Goal: Transaction & Acquisition: Purchase product/service

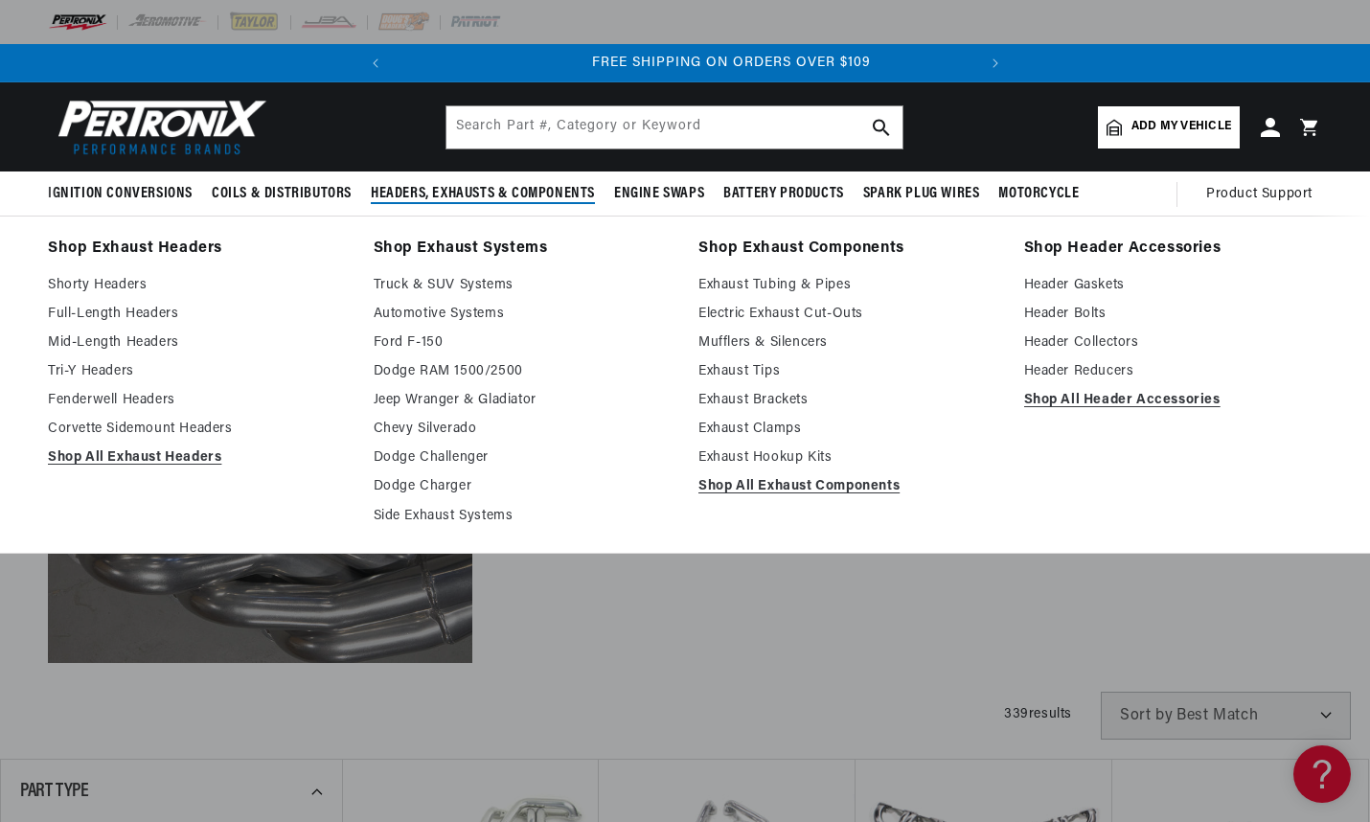
scroll to position [0, 580]
click at [108, 395] on link "Fenderwell Headers" at bounding box center [197, 400] width 299 height 23
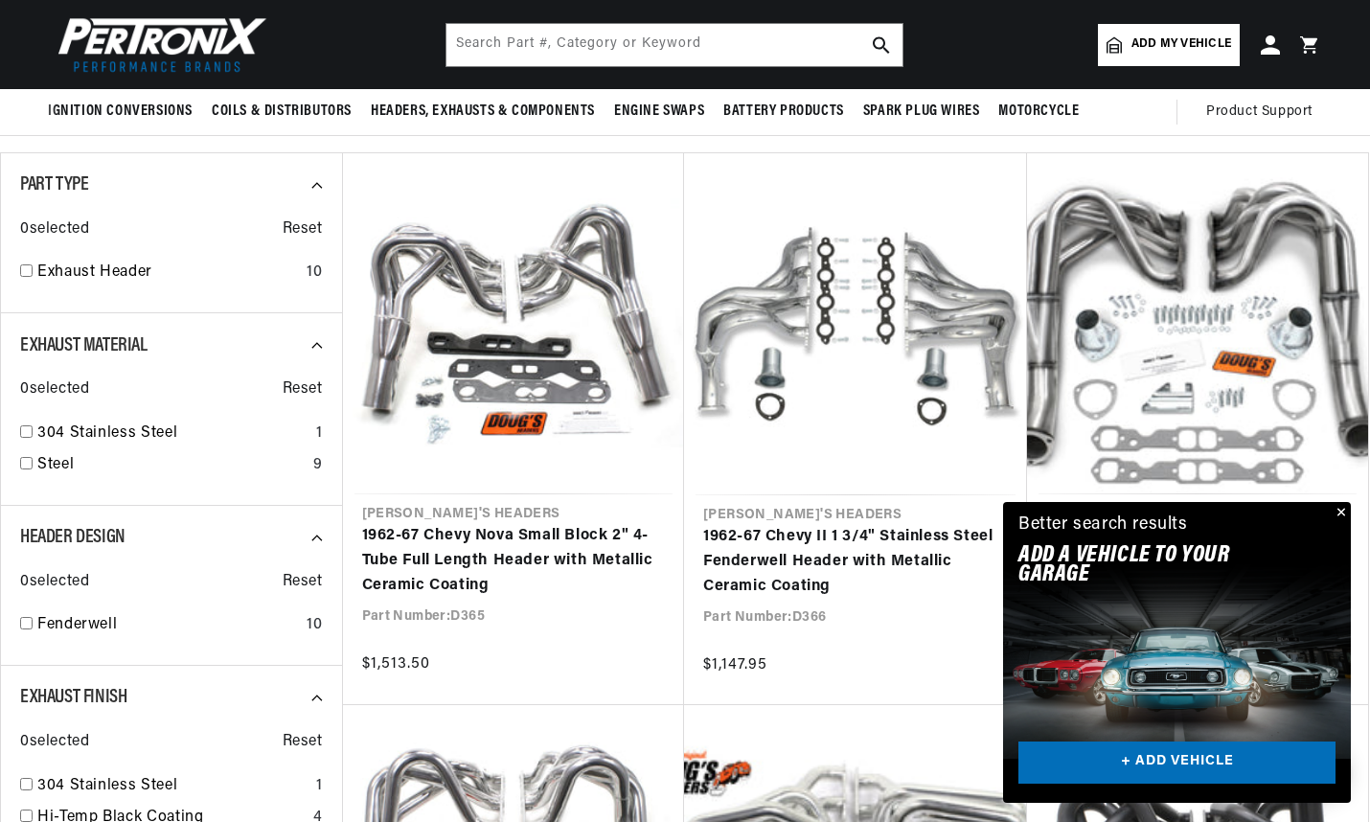
scroll to position [383, 0]
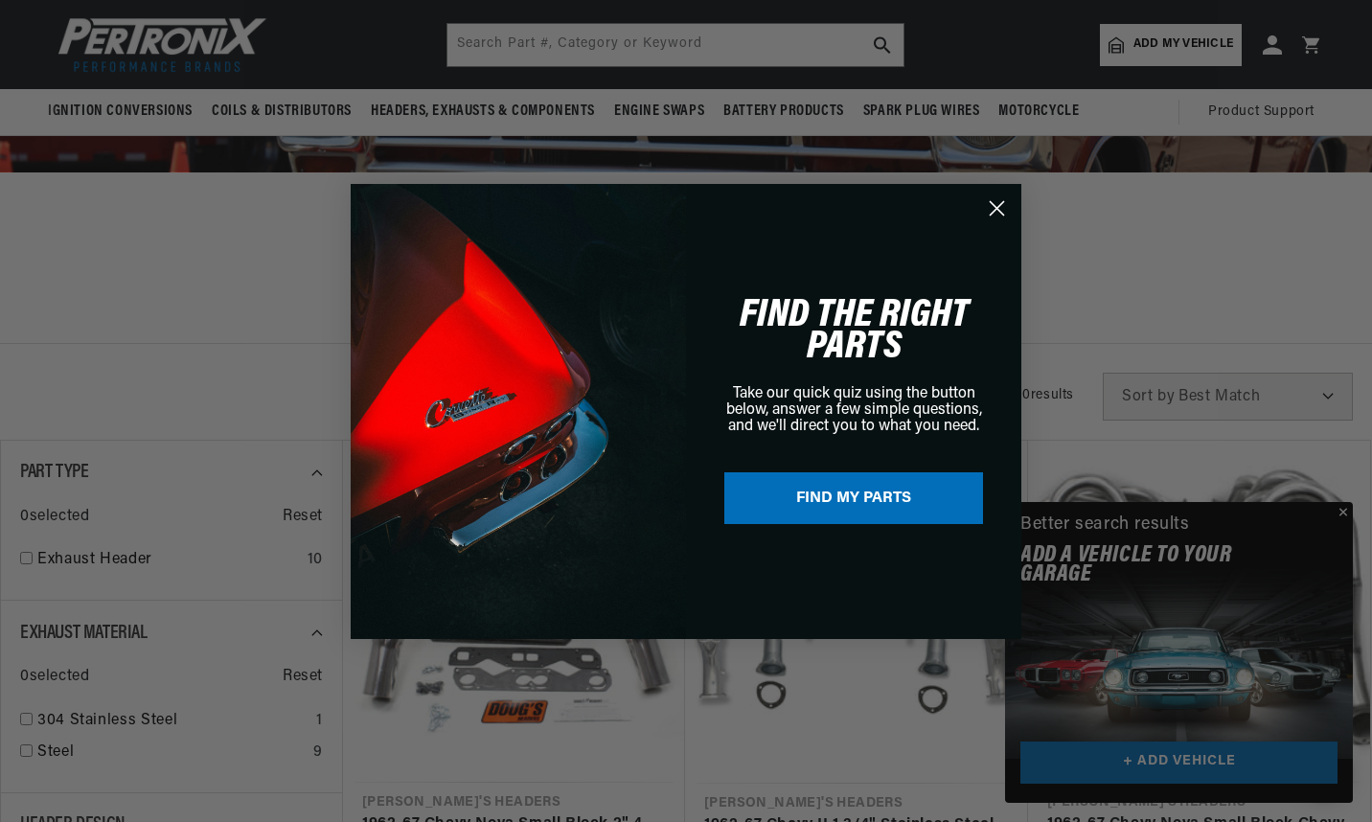
click at [1343, 511] on div "Close dialog FIND THE RIGHT PARTS Take our quick quiz using the button below, a…" at bounding box center [686, 411] width 1372 height 822
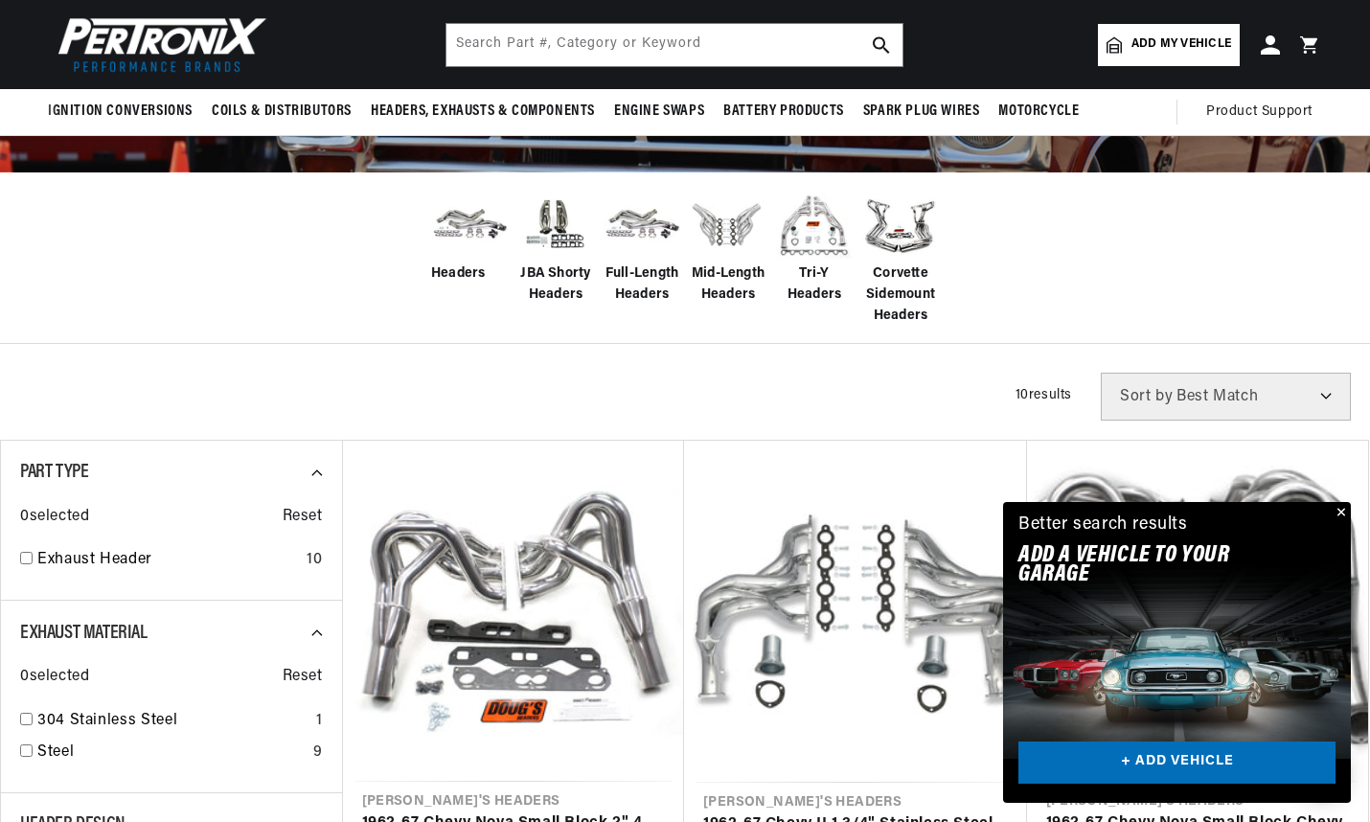
click at [1343, 510] on button "Close" at bounding box center [1339, 513] width 23 height 23
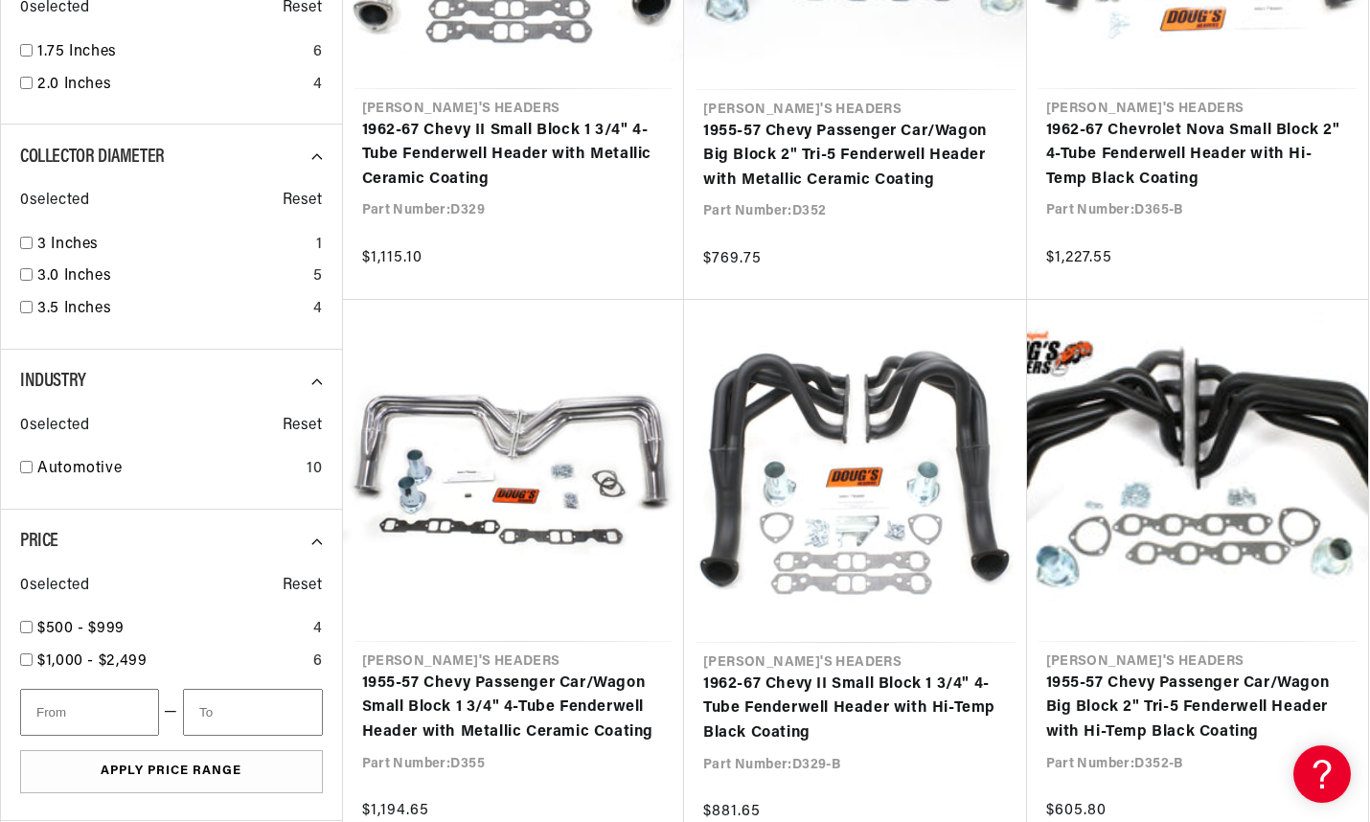
scroll to position [0, 0]
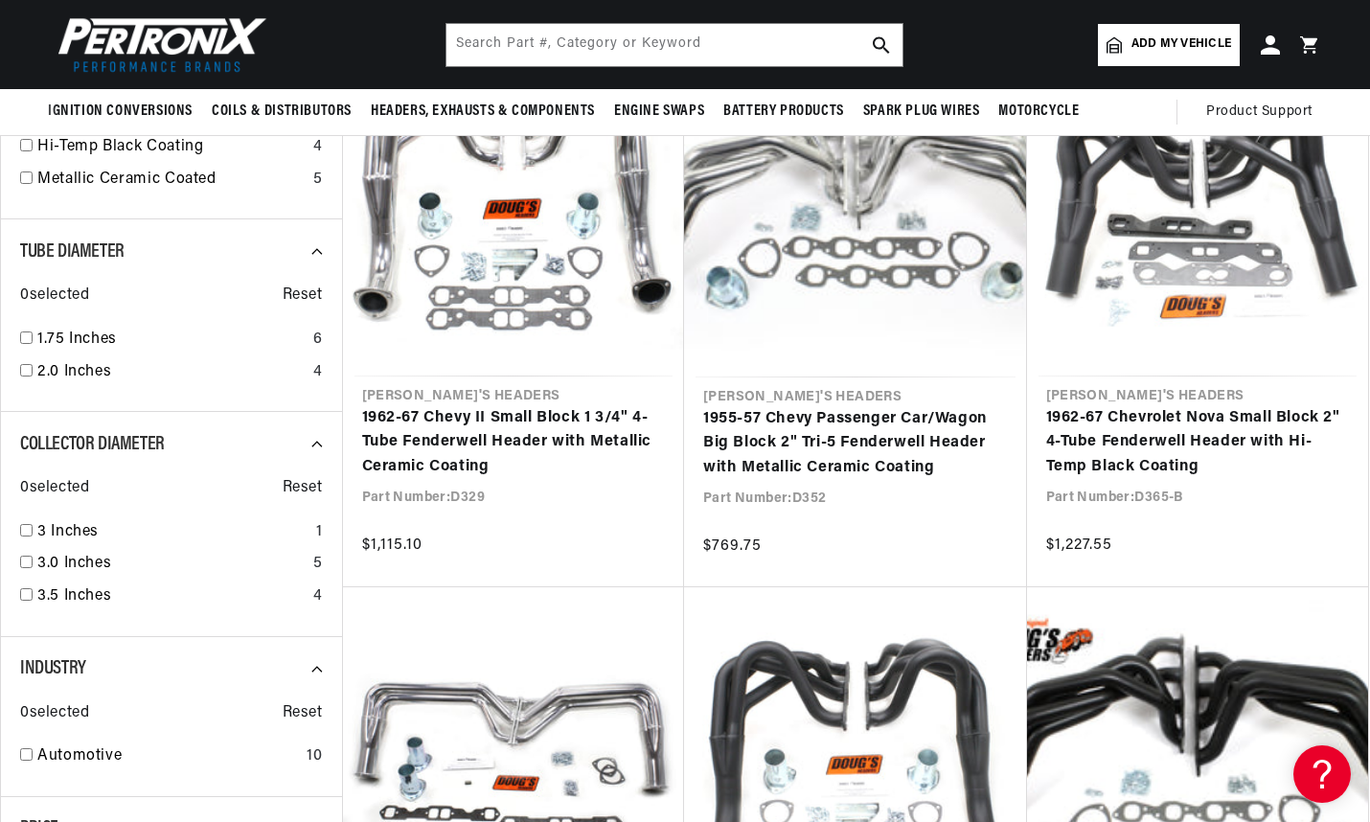
click at [846, 437] on link "1955-57 Chevy Passenger Car/Wagon Big Block 2" Tri-5 Fenderwell Header with Met…" at bounding box center [855, 444] width 305 height 74
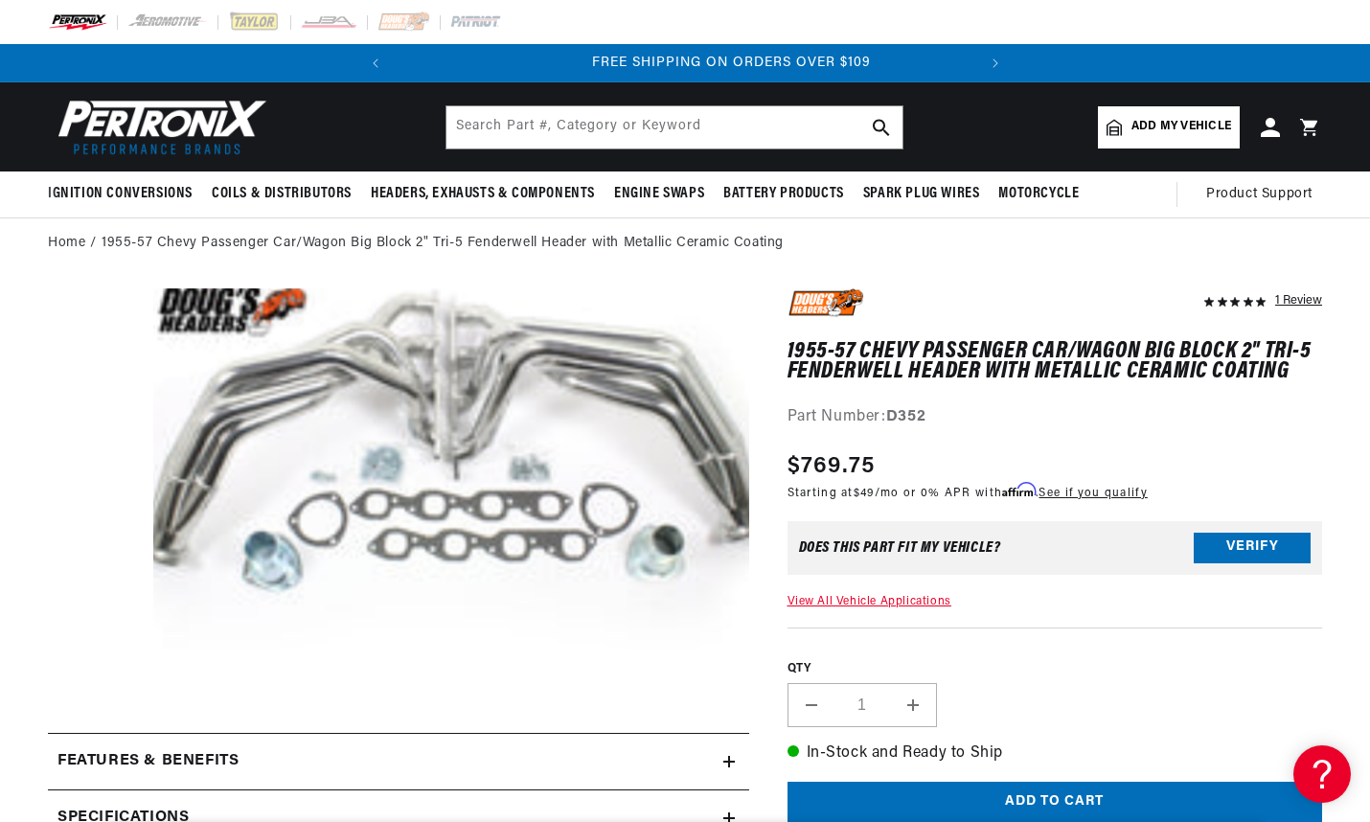
scroll to position [0, 580]
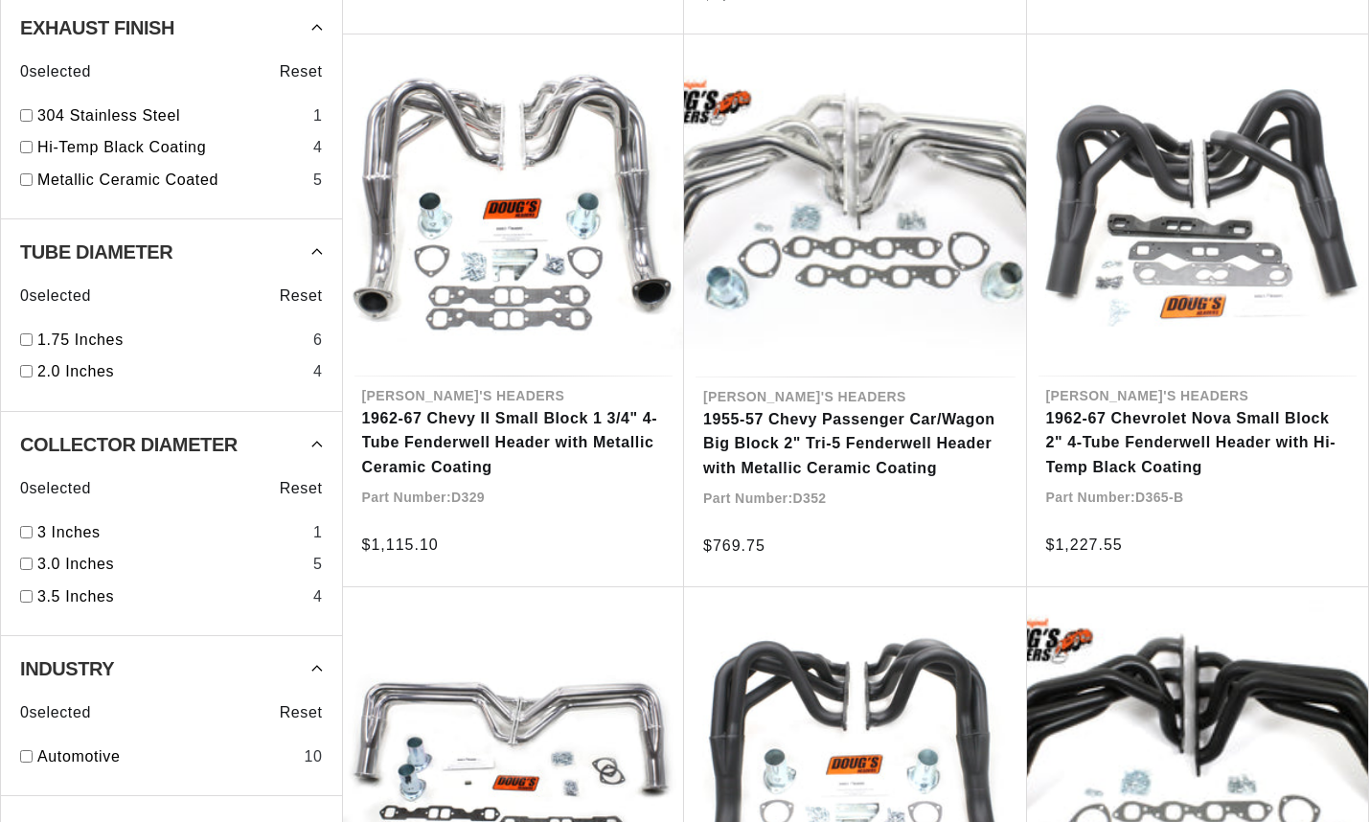
scroll to position [1341, 0]
